Goal: Transaction & Acquisition: Book appointment/travel/reservation

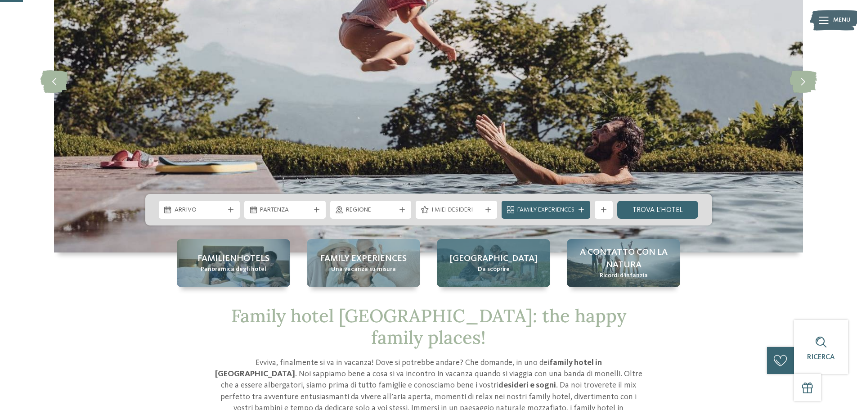
scroll to position [90, 0]
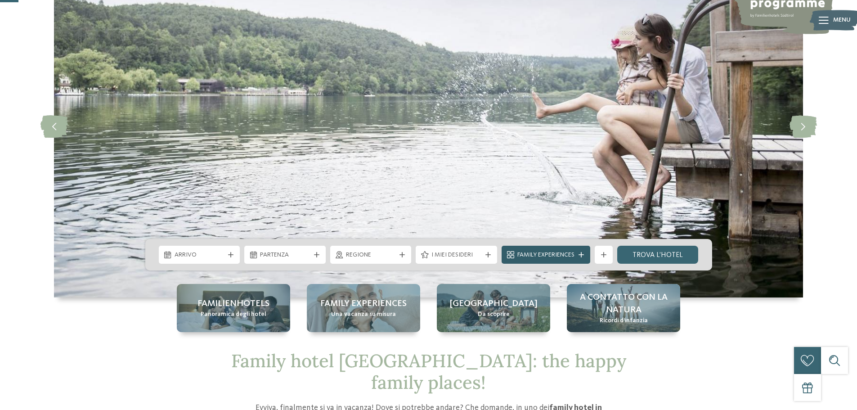
click at [569, 257] on span "Family Experiences" at bounding box center [546, 255] width 57 height 9
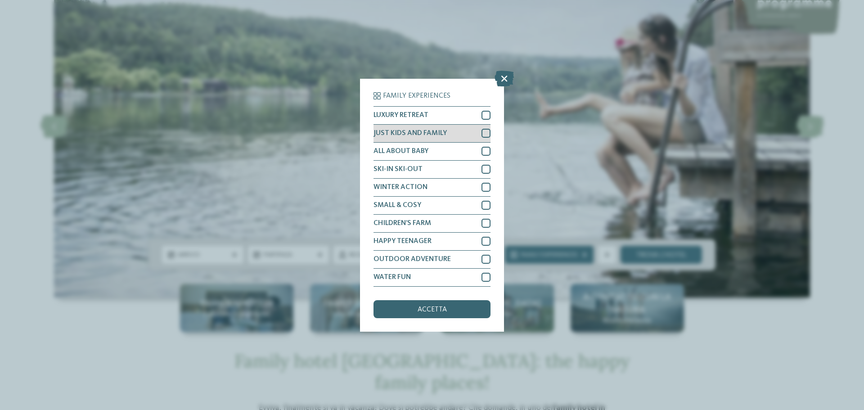
click at [483, 131] on div at bounding box center [486, 133] width 9 height 9
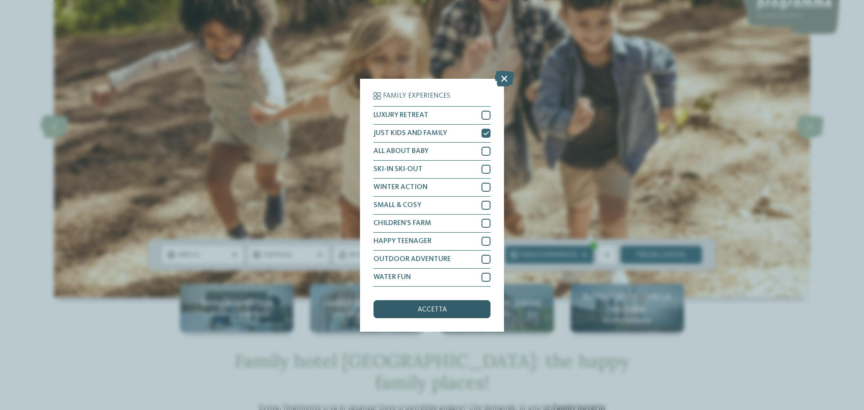
click at [448, 307] on div "accetta" at bounding box center [432, 309] width 117 height 18
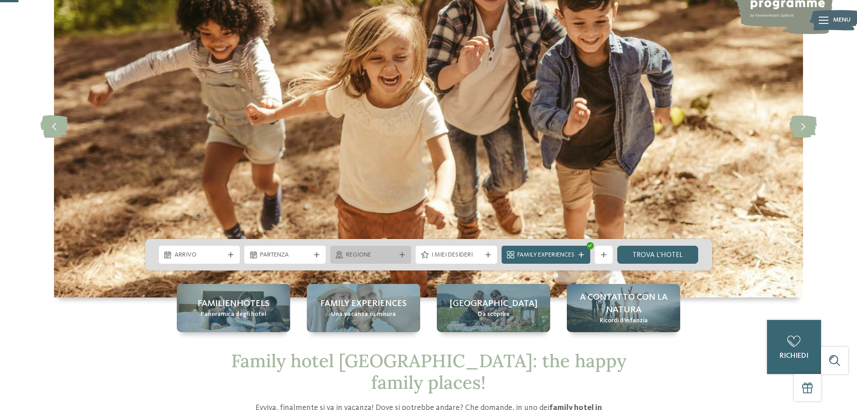
click at [389, 253] on span "Regione" at bounding box center [371, 255] width 50 height 9
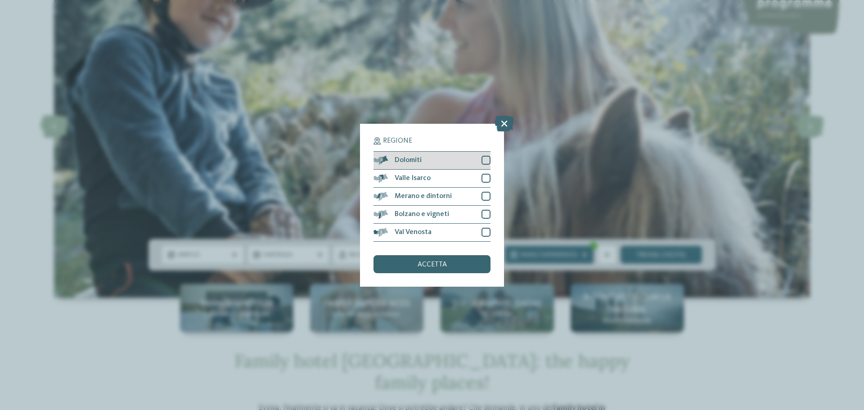
click at [484, 161] on div at bounding box center [486, 160] width 9 height 9
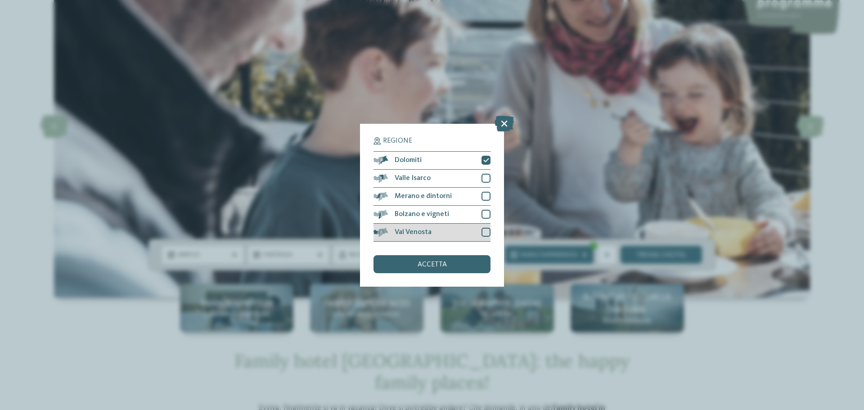
click at [484, 231] on div at bounding box center [486, 232] width 9 height 9
click at [486, 193] on div at bounding box center [486, 196] width 9 height 9
click at [460, 258] on div "accetta" at bounding box center [432, 264] width 117 height 18
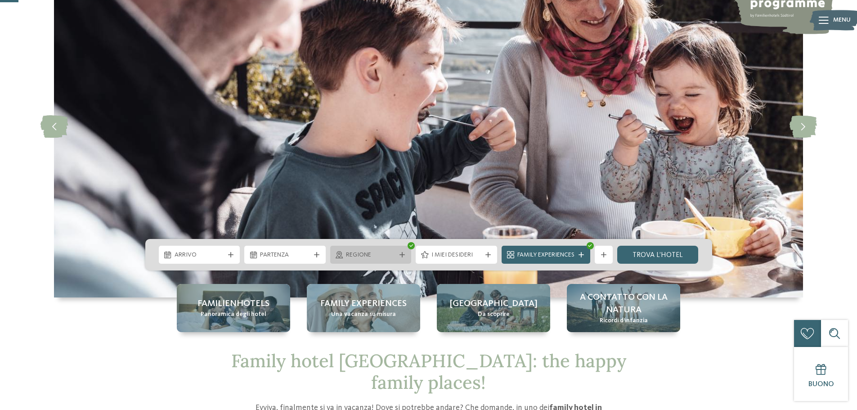
click at [359, 252] on span "Regione" at bounding box center [371, 255] width 50 height 9
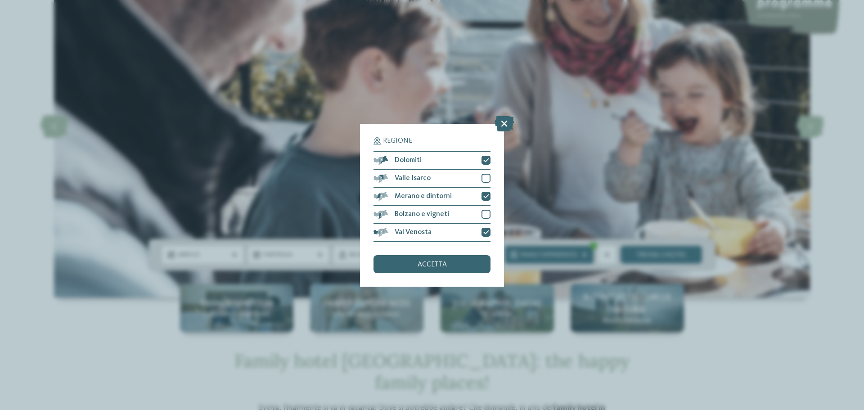
click at [354, 296] on div "Regione Dolomiti" at bounding box center [432, 205] width 864 height 410
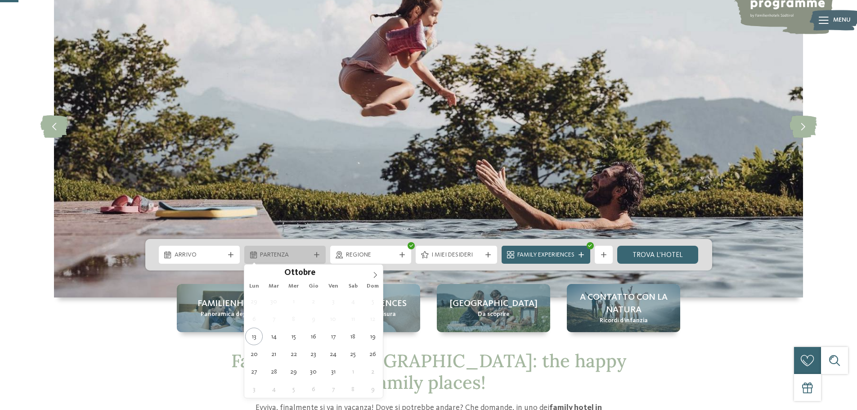
click at [312, 254] on div at bounding box center [316, 254] width 9 height 5
click at [214, 253] on span "Arrivo" at bounding box center [200, 255] width 50 height 9
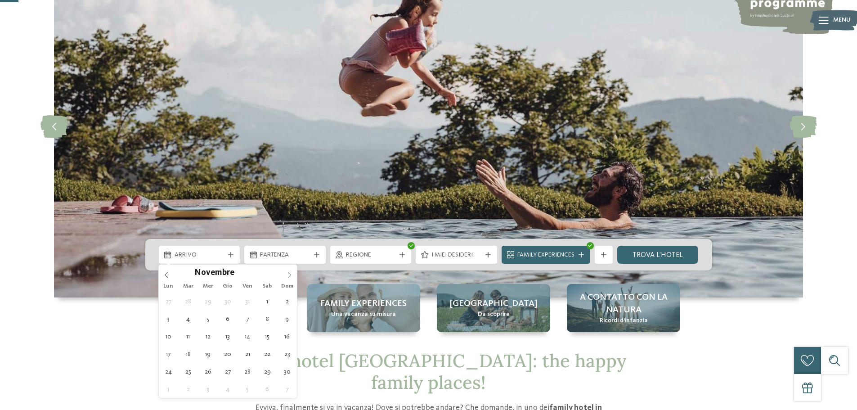
click at [285, 273] on span at bounding box center [289, 272] width 15 height 15
click at [288, 273] on icon at bounding box center [289, 275] width 6 height 6
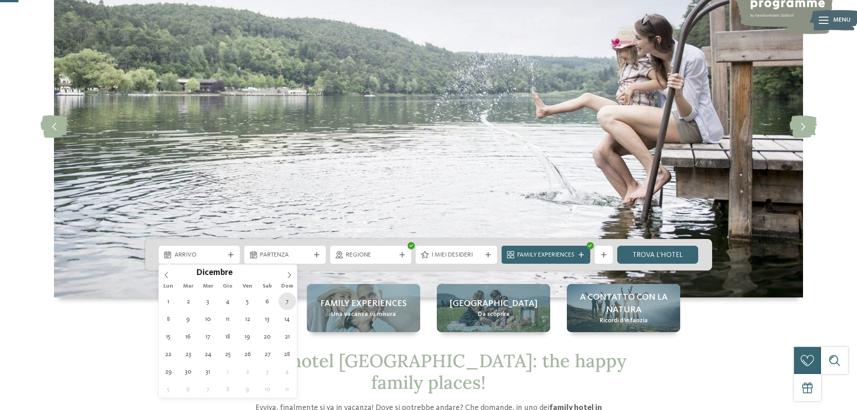
type div "[DATE]"
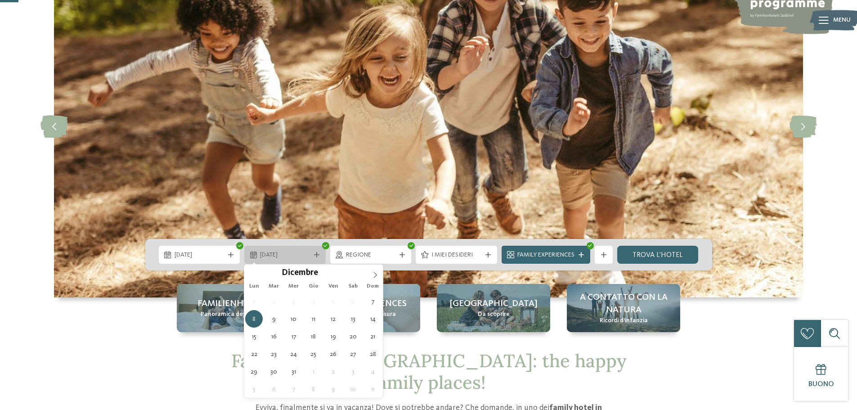
click at [292, 252] on span "[DATE]" at bounding box center [285, 255] width 50 height 9
type div "[DATE]"
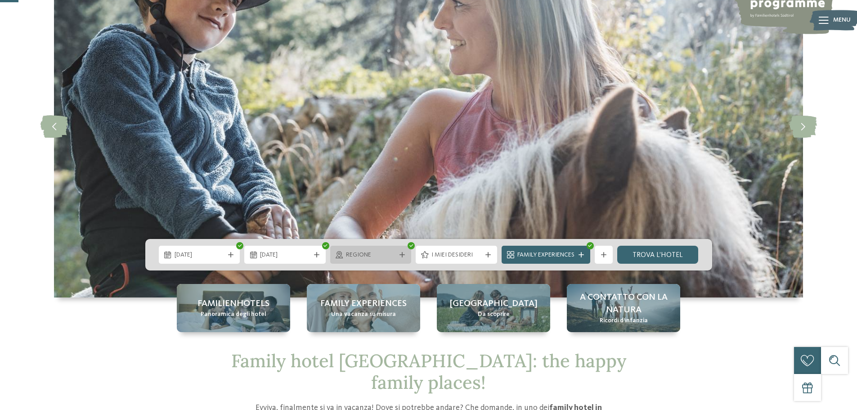
click at [396, 255] on div "Regione" at bounding box center [371, 255] width 54 height 10
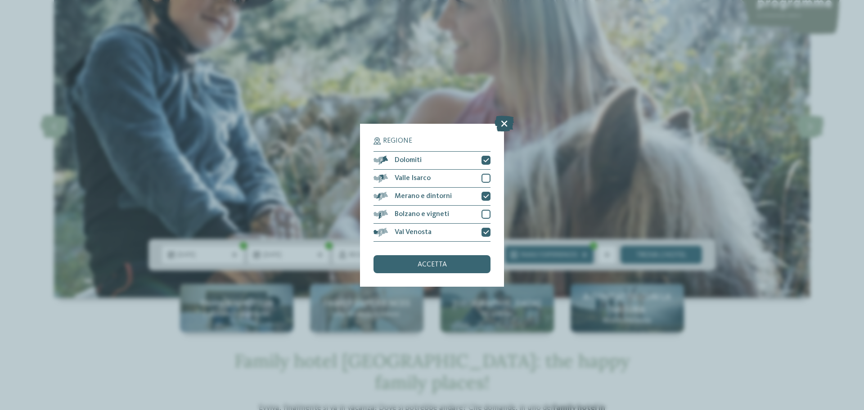
click at [503, 123] on icon at bounding box center [504, 123] width 19 height 16
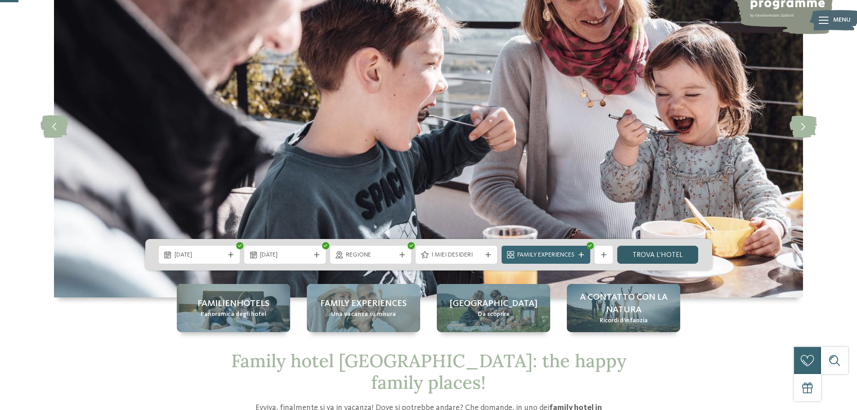
click at [636, 258] on link "trova l’hotel" at bounding box center [658, 255] width 81 height 18
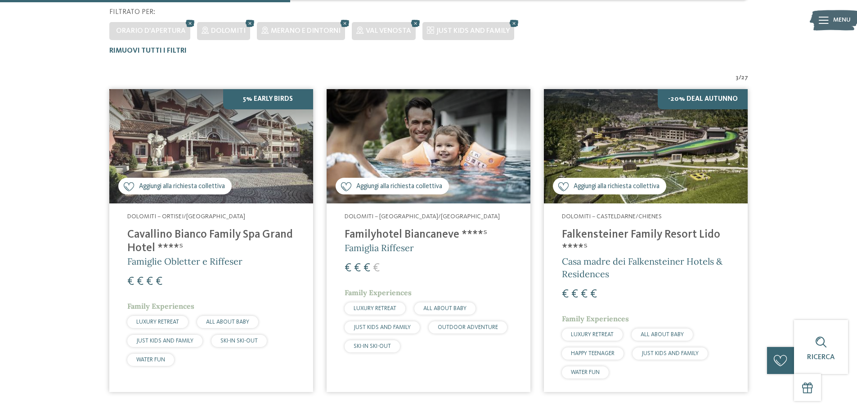
scroll to position [250, 0]
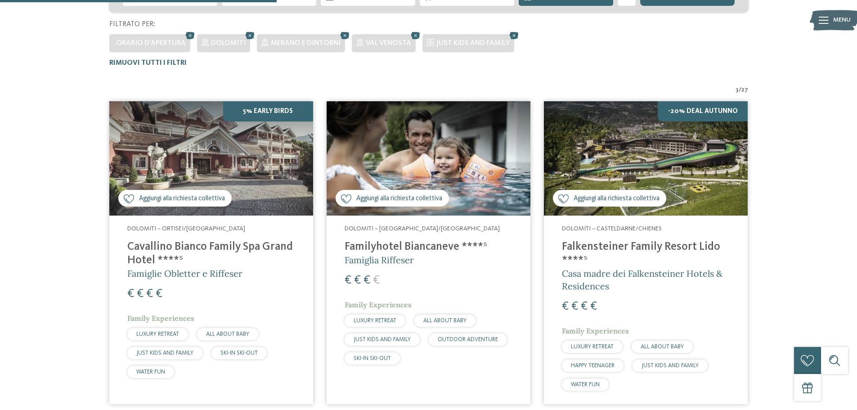
click at [405, 248] on h4 "Familyhotel Biancaneve ****ˢ" at bounding box center [429, 247] width 168 height 14
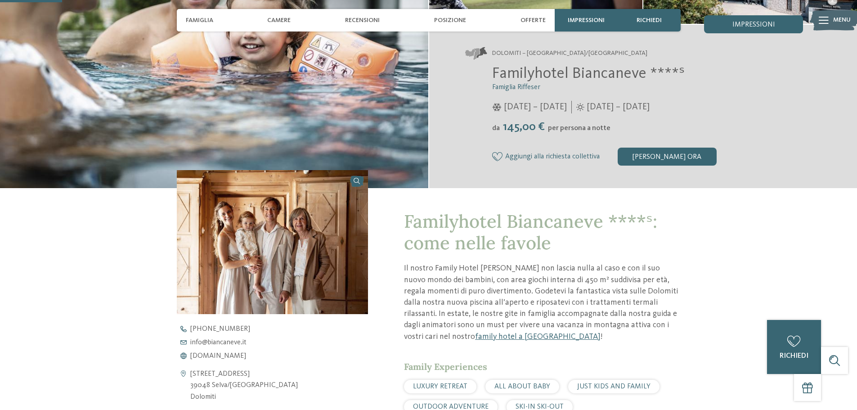
scroll to position [180, 0]
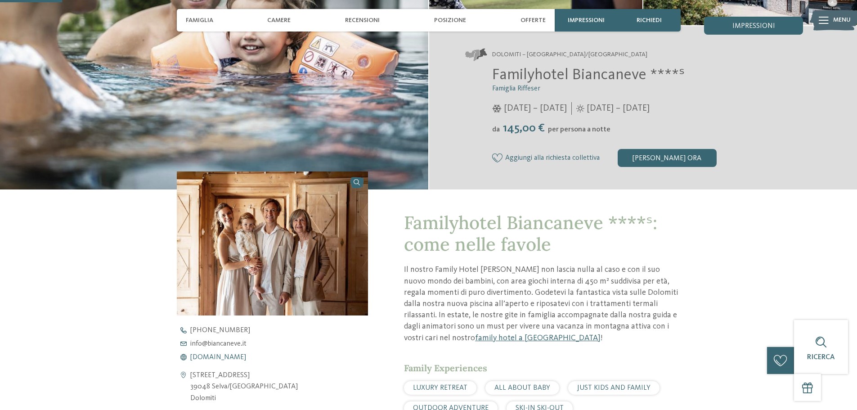
click at [227, 357] on span "www.biancaneve.it" at bounding box center [218, 357] width 56 height 7
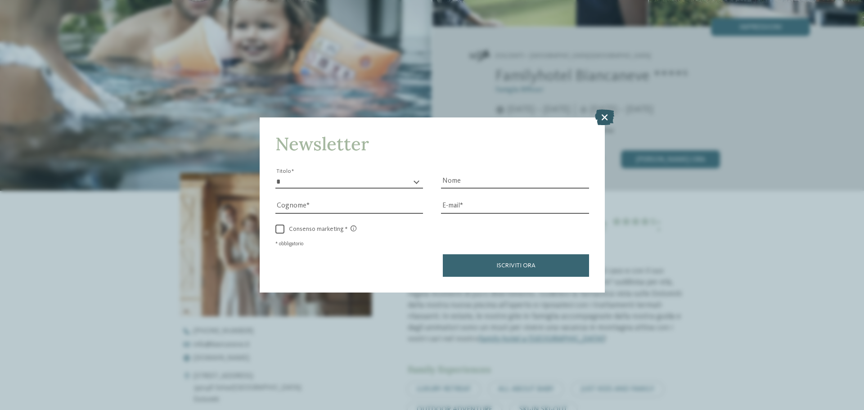
click at [600, 117] on icon at bounding box center [604, 117] width 19 height 16
